Goal: Information Seeking & Learning: Learn about a topic

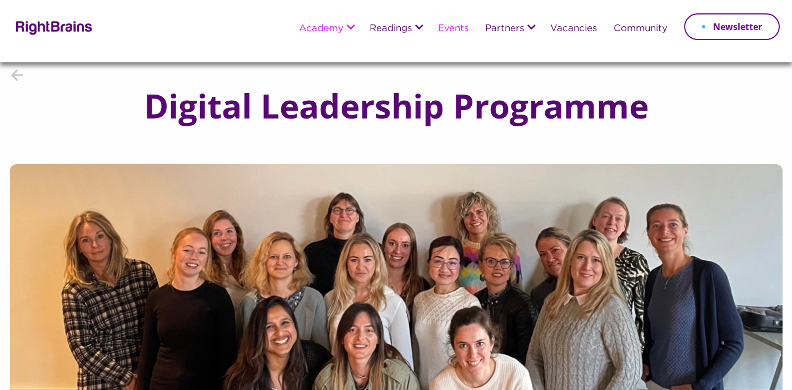
click at [449, 29] on link "Events" at bounding box center [453, 29] width 31 height 10
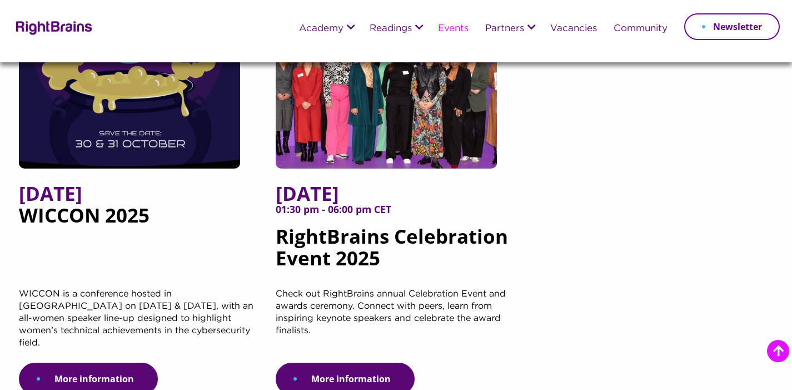
scroll to position [233, 0]
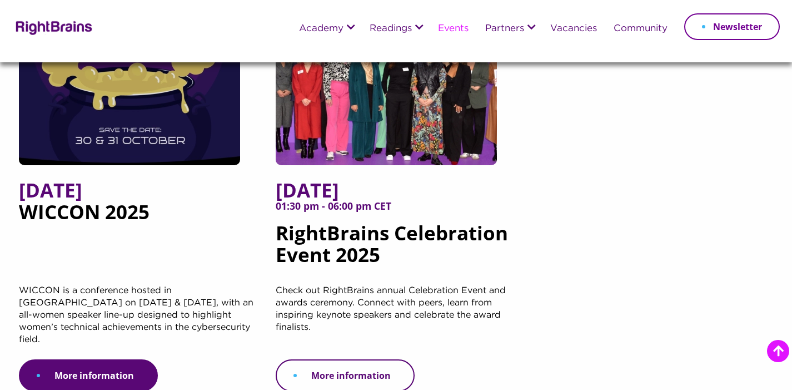
click at [369, 359] on link "More information" at bounding box center [345, 375] width 139 height 32
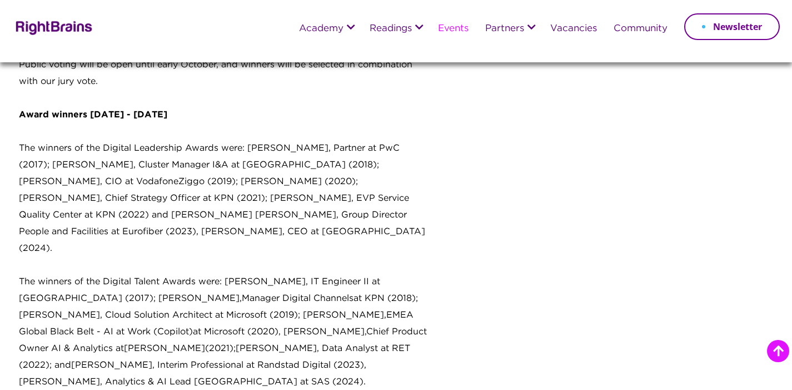
scroll to position [1269, 0]
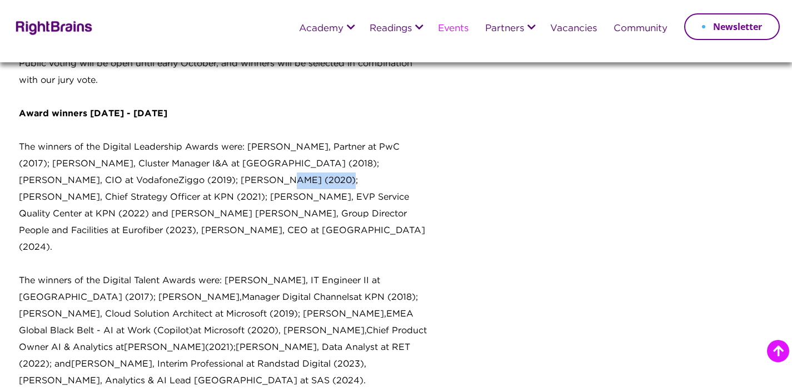
drag, startPoint x: 155, startPoint y: 165, endPoint x: 270, endPoint y: 170, distance: 115.7
click at [270, 170] on p "The winners of the Digital Leadership Awards were: [PERSON_NAME], Partner at Pw…" at bounding box center [225, 205] width 412 height 133
